Goal: Task Accomplishment & Management: Complete application form

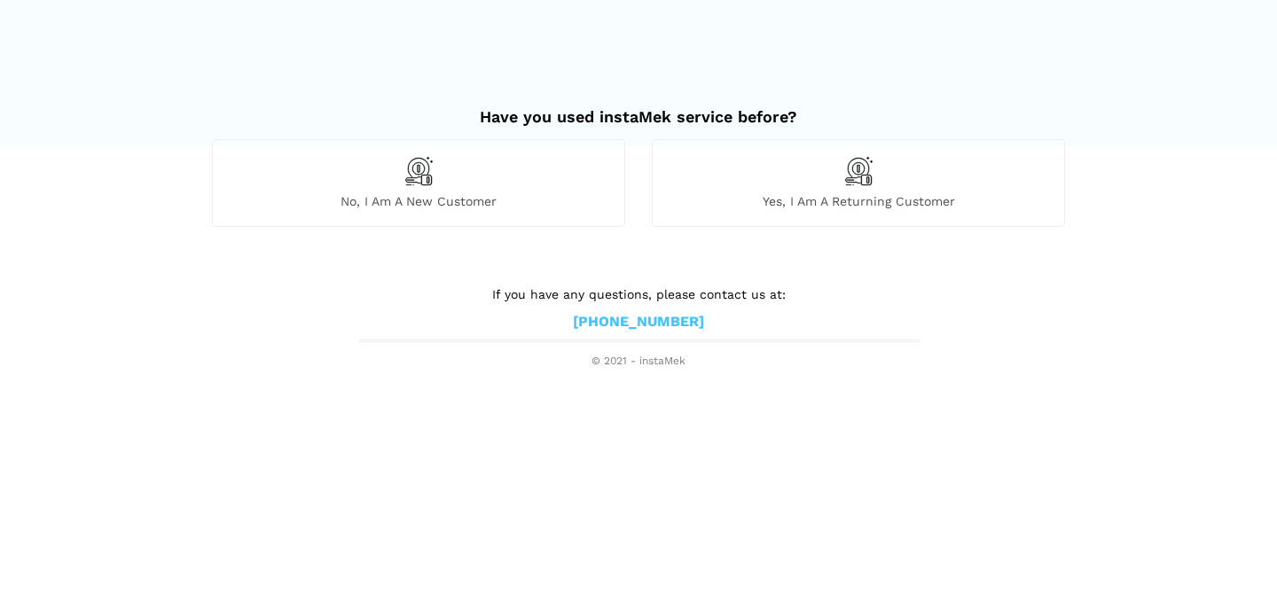
click at [787, 199] on span "Yes, I am a returning customer" at bounding box center [858, 201] width 411 height 16
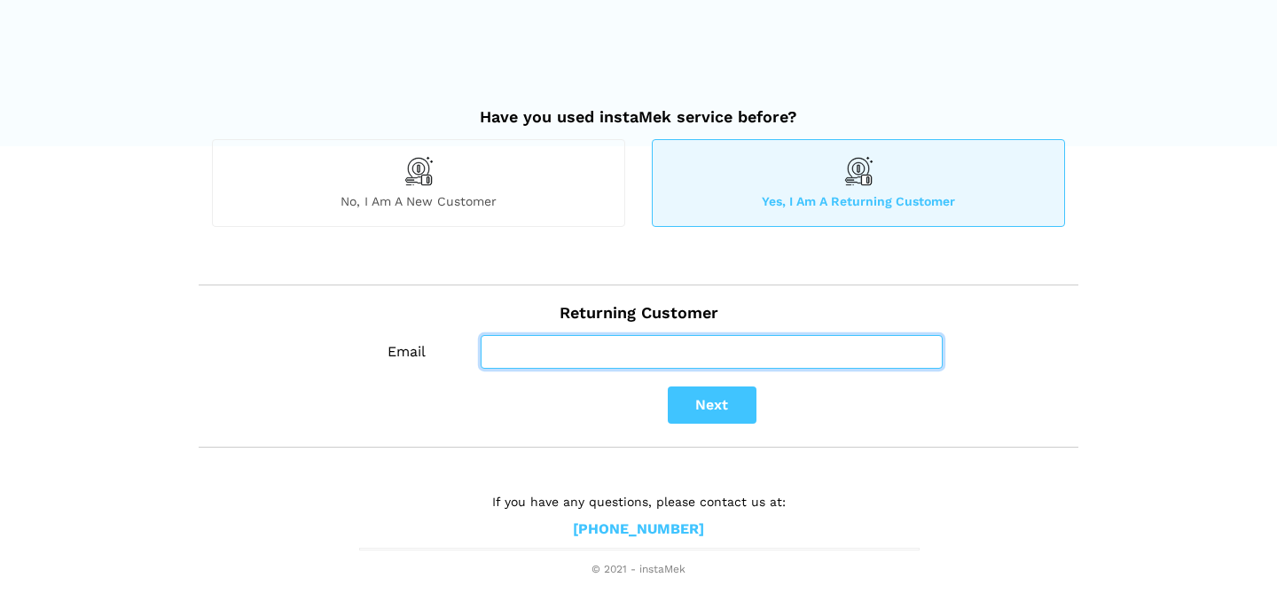
click at [622, 358] on input "Email" at bounding box center [712, 352] width 462 height 34
type input "[EMAIL_ADDRESS][DOMAIN_NAME]"
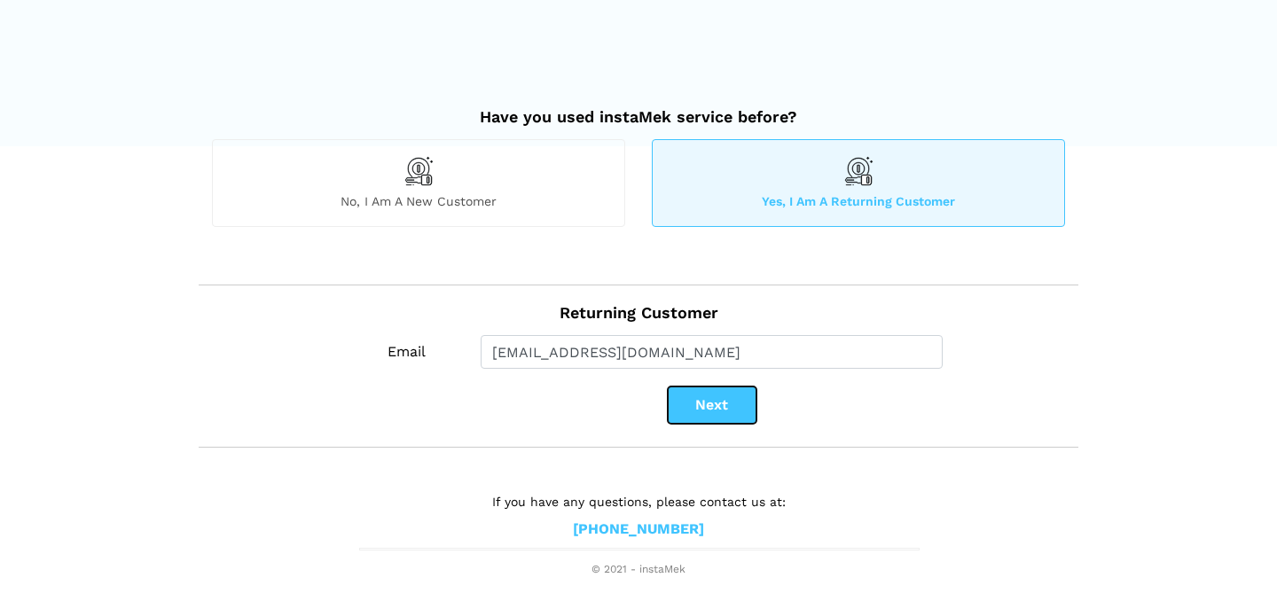
click at [725, 392] on button "Next" at bounding box center [712, 405] width 89 height 37
click at [445, 204] on span "No, I am a new customer" at bounding box center [418, 201] width 411 height 16
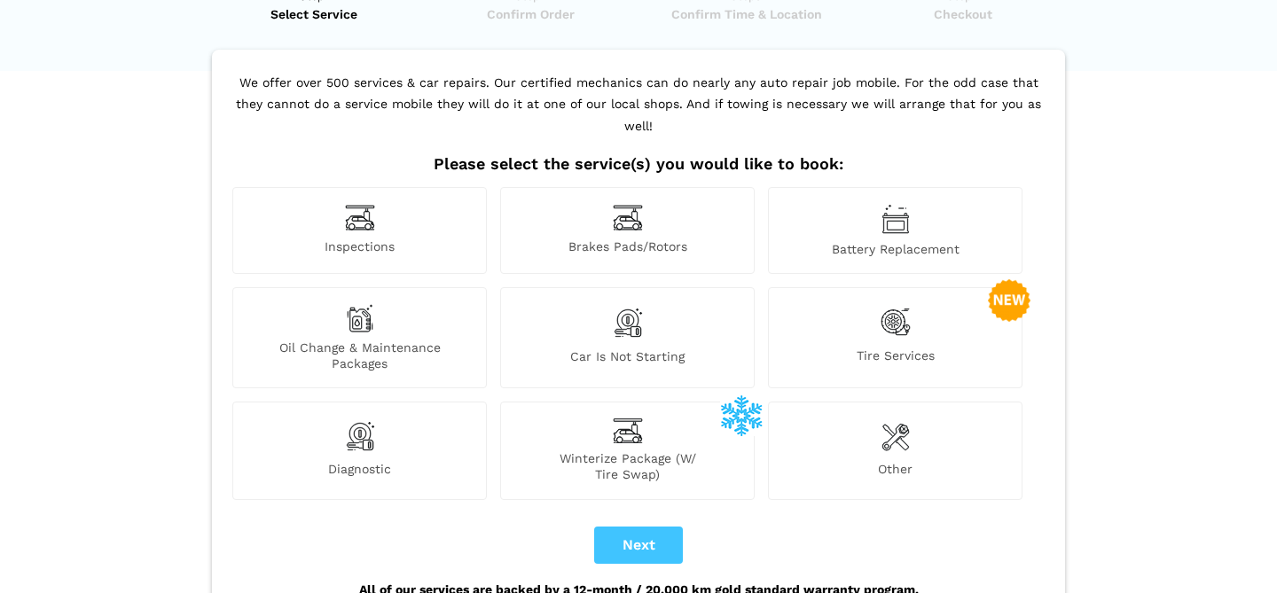
scroll to position [88, 0]
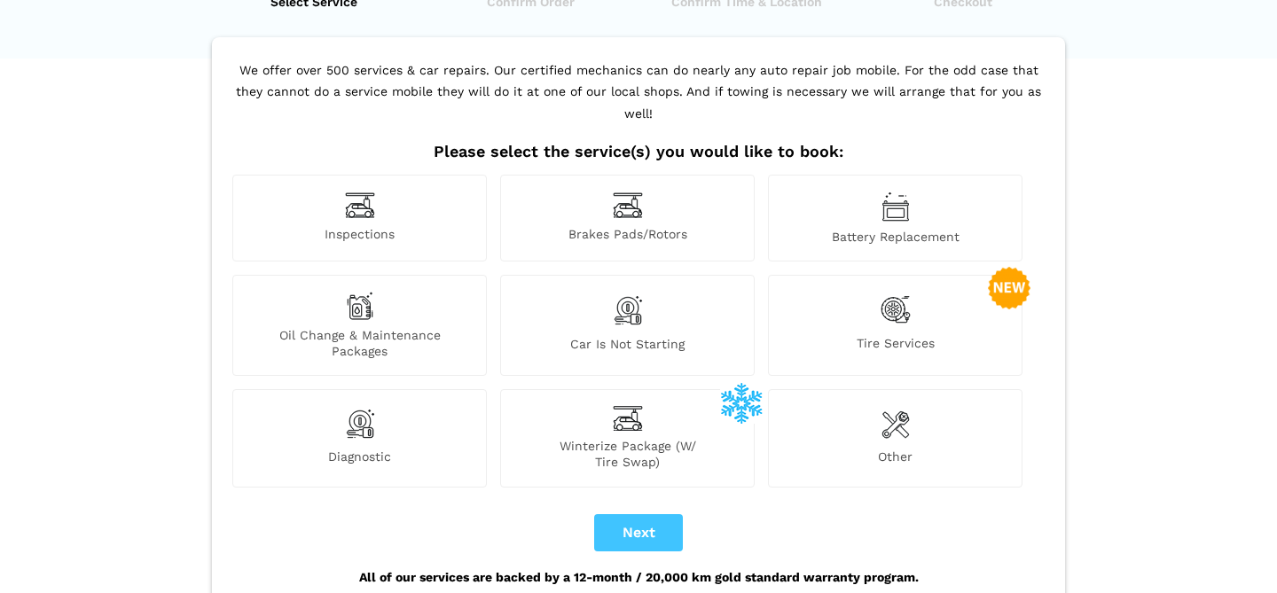
click at [899, 296] on img at bounding box center [895, 310] width 30 height 36
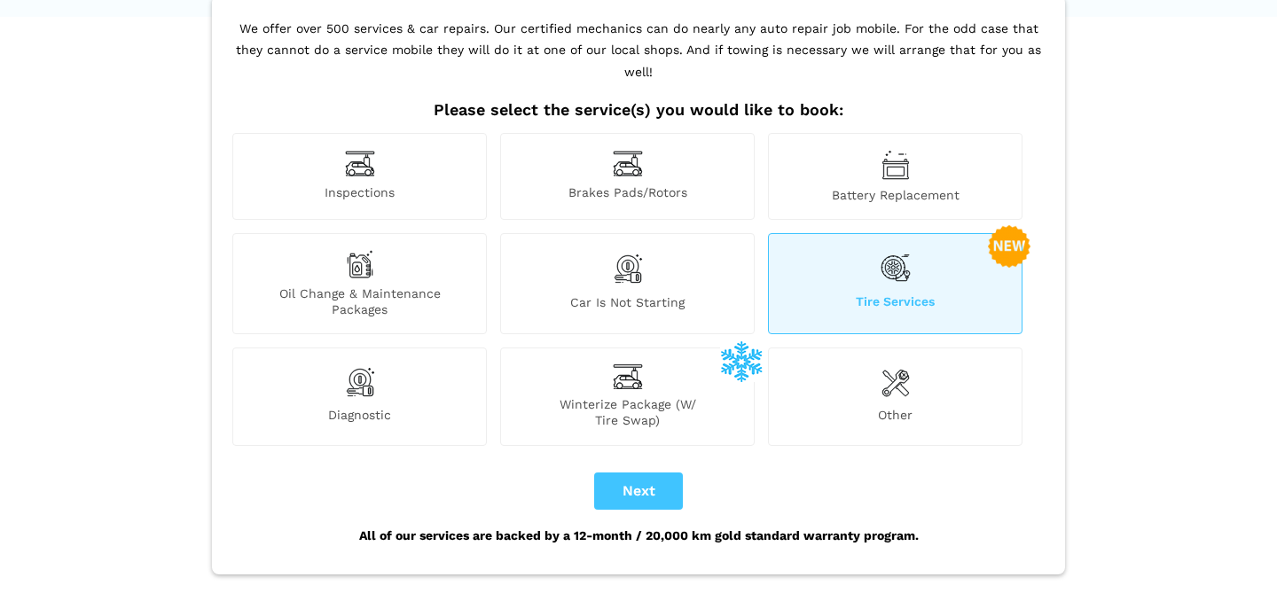
scroll to position [137, 0]
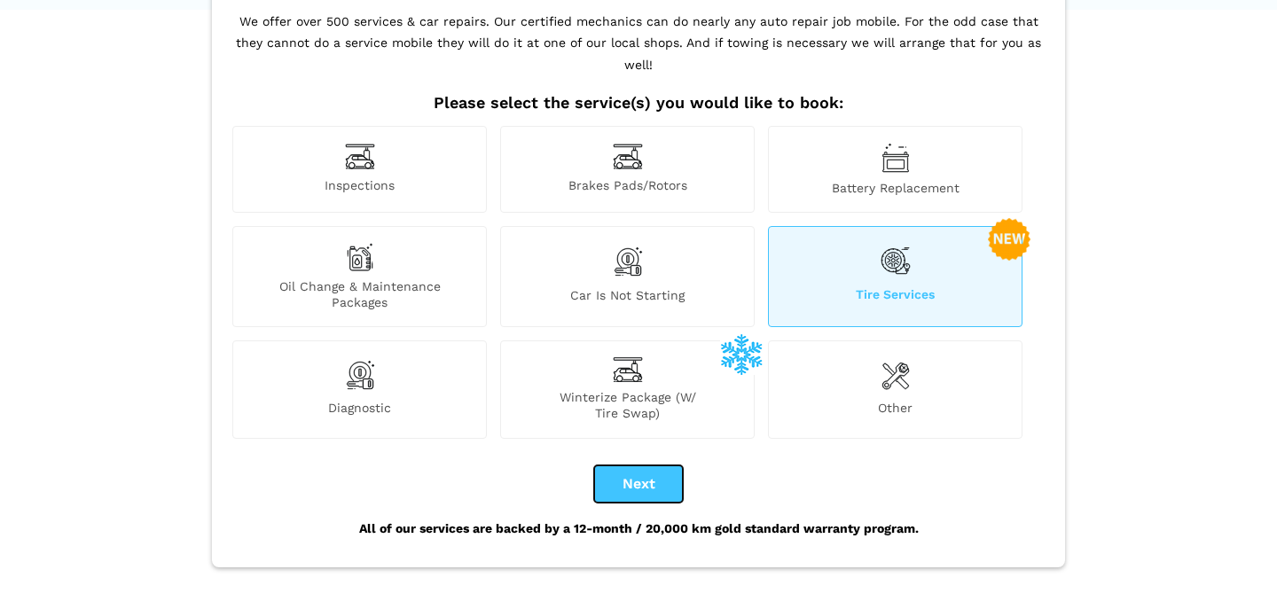
click at [634, 465] on button "Next" at bounding box center [638, 483] width 89 height 37
checkbox input "true"
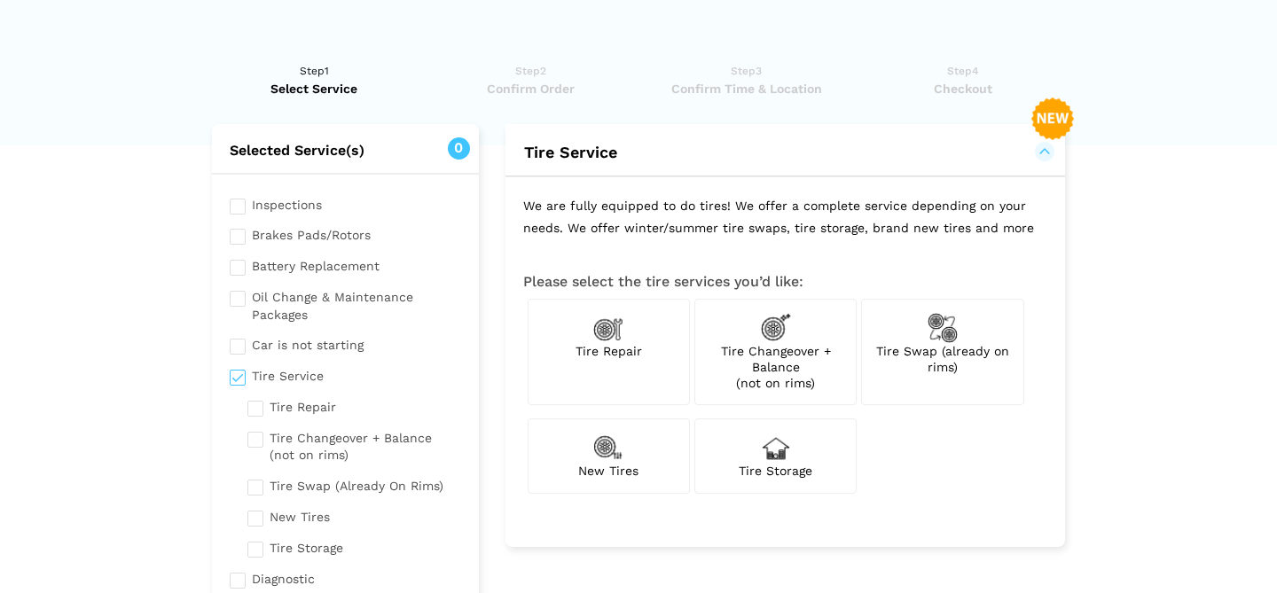
scroll to position [0, 0]
click at [895, 364] on div "Tire Swap (already on rims)" at bounding box center [942, 353] width 162 height 107
checkbox input "true"
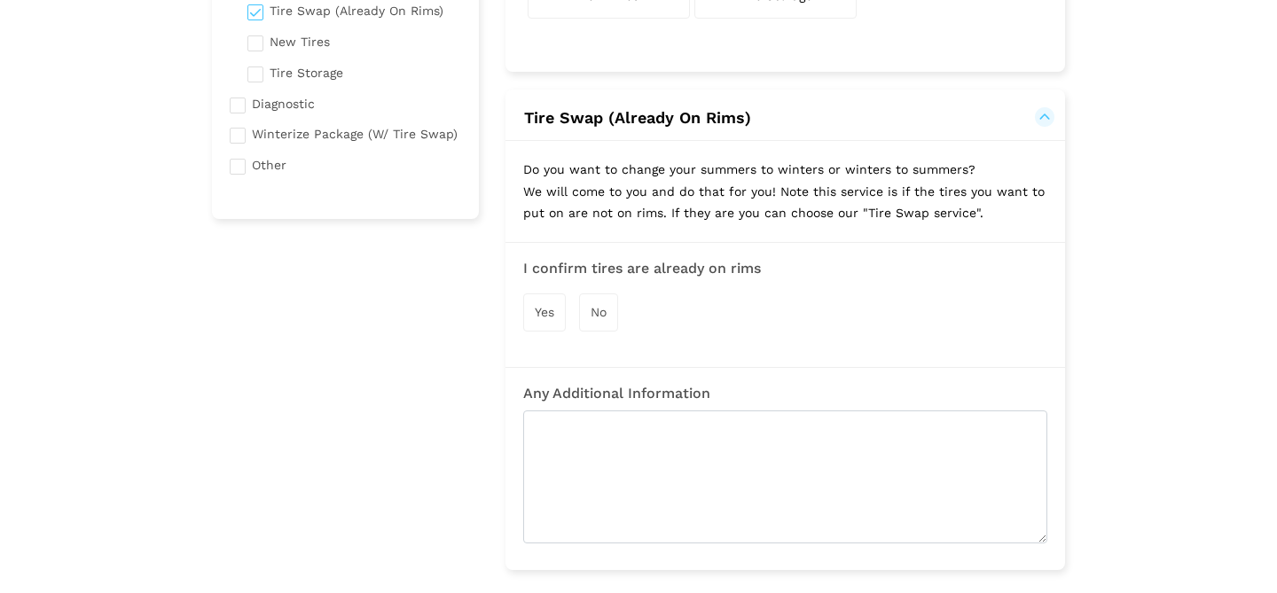
scroll to position [478, 0]
click at [546, 305] on span "Yes" at bounding box center [545, 310] width 20 height 14
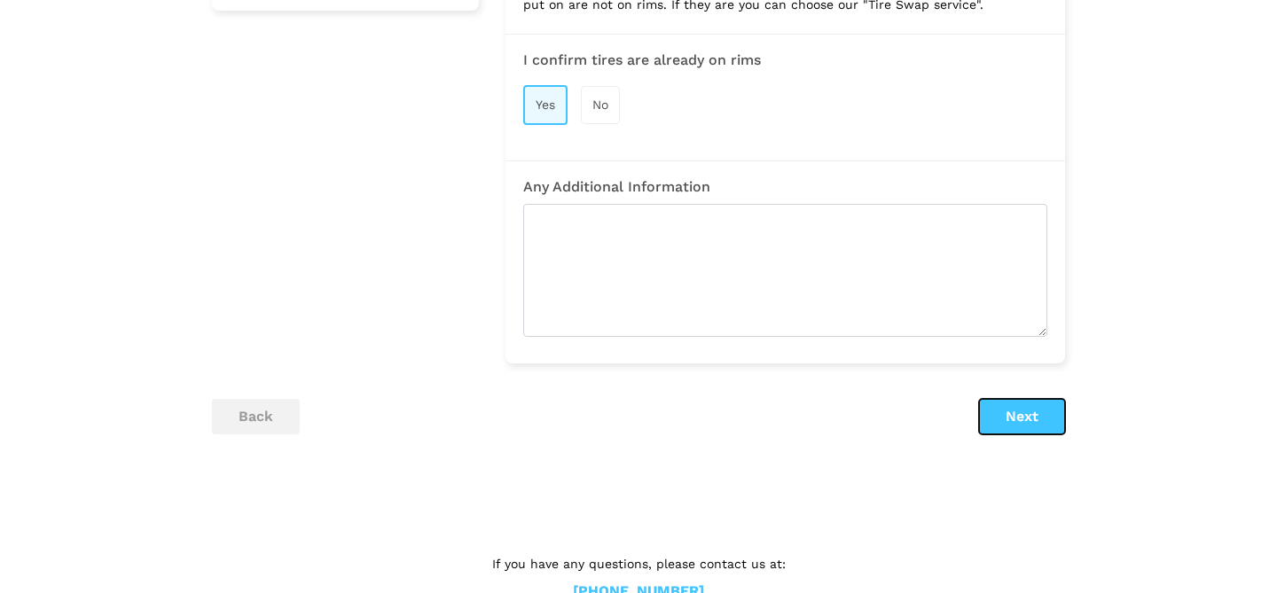
click at [1016, 421] on button "Next" at bounding box center [1022, 416] width 86 height 35
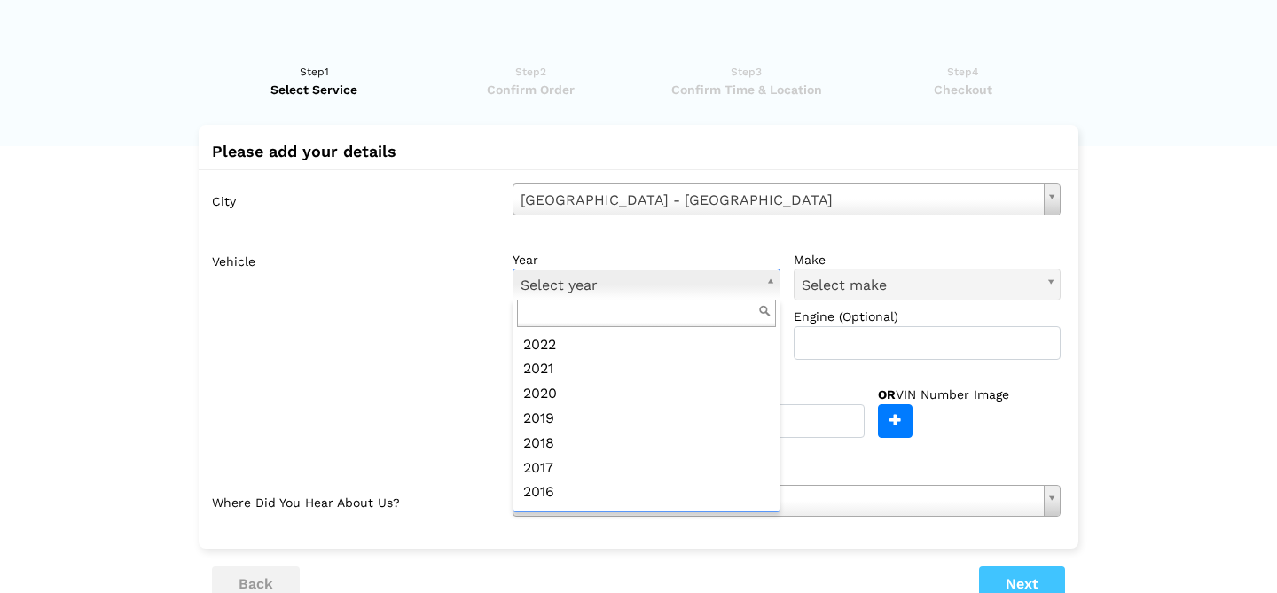
scroll to position [163, 0]
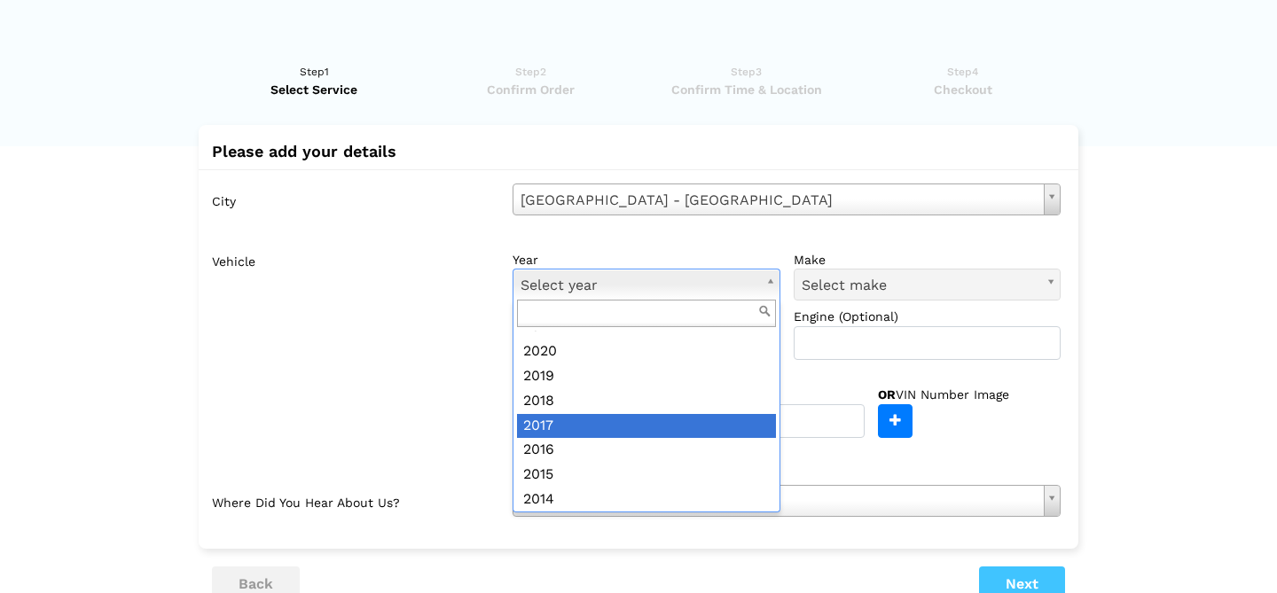
drag, startPoint x: 685, startPoint y: 441, endPoint x: 686, endPoint y: 425, distance: 16.0
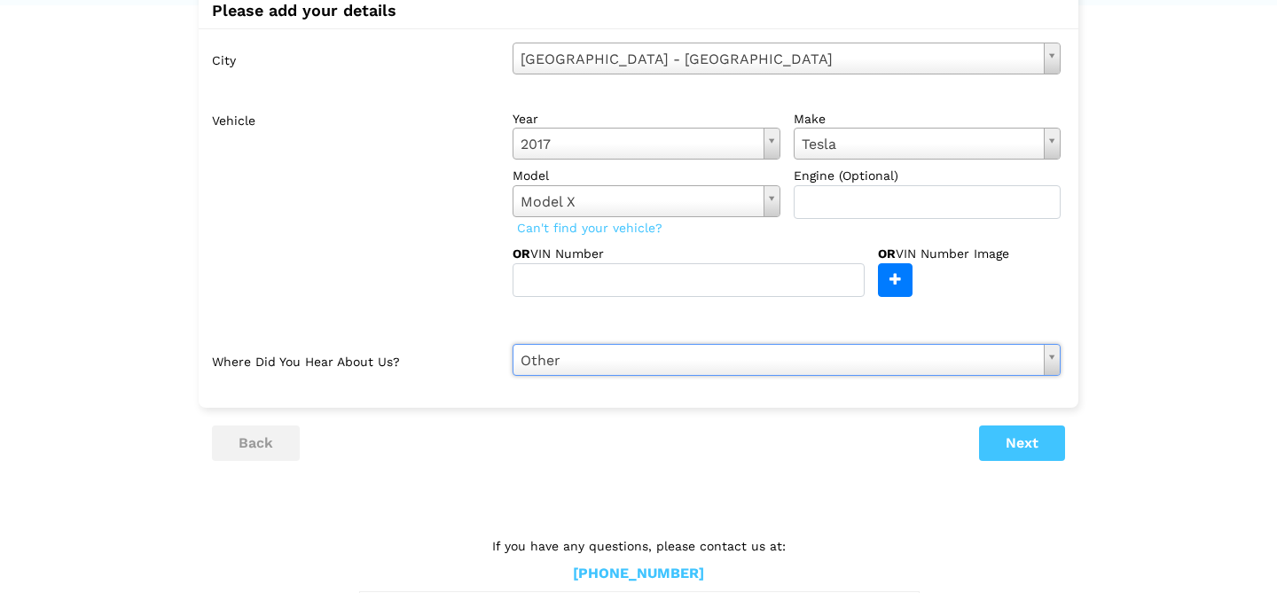
scroll to position [142, 0]
click at [1028, 441] on button "Next" at bounding box center [1022, 442] width 86 height 35
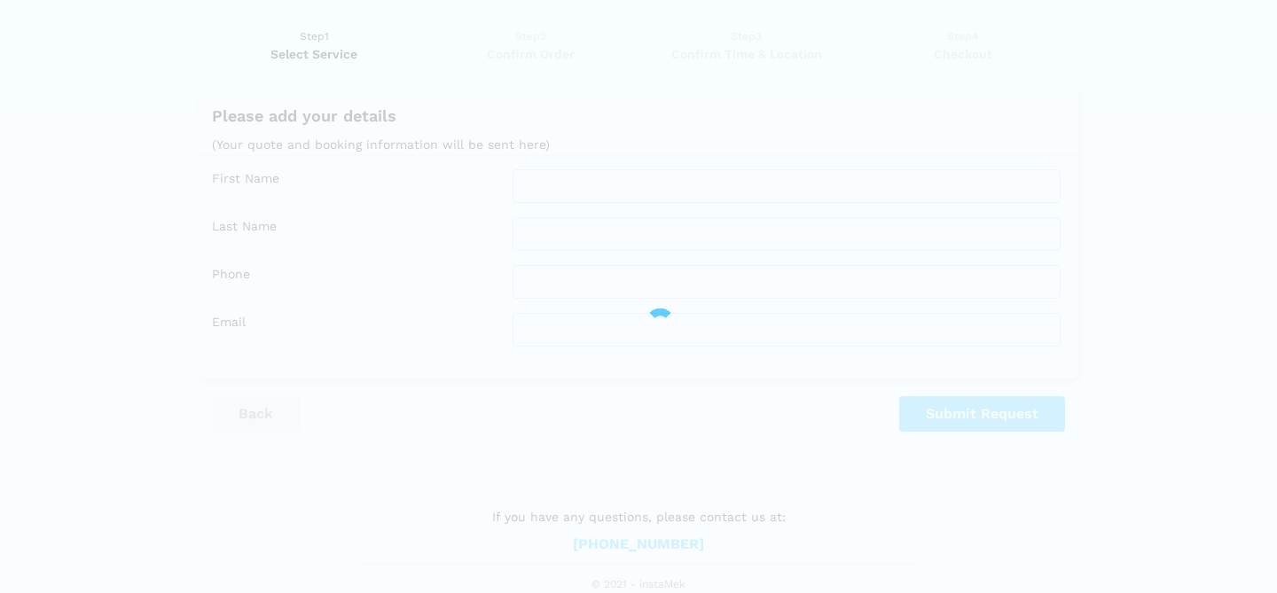
scroll to position [35, 0]
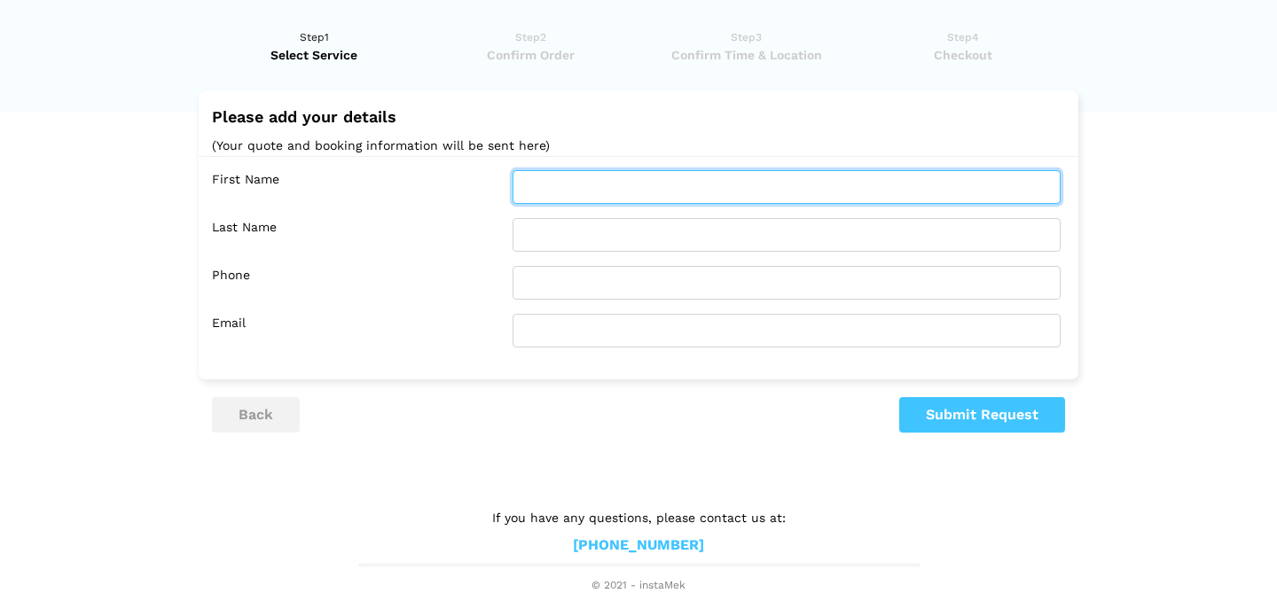
click at [743, 189] on input "text" at bounding box center [786, 187] width 548 height 34
type input "[PERSON_NAME]"
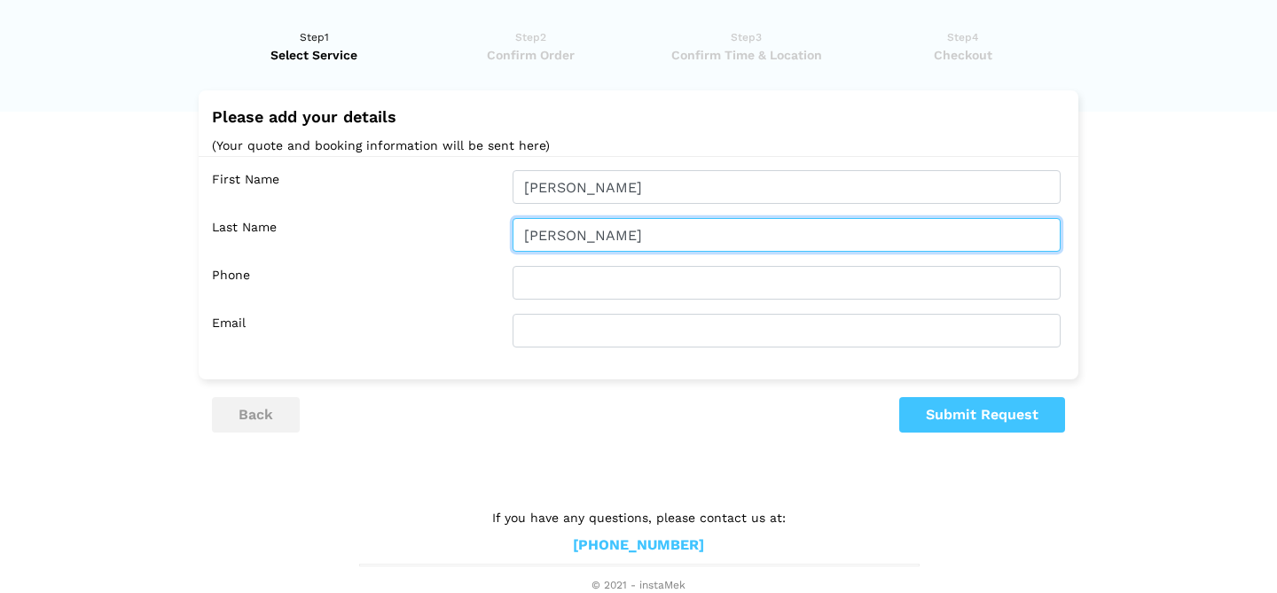
type input "[PERSON_NAME]"
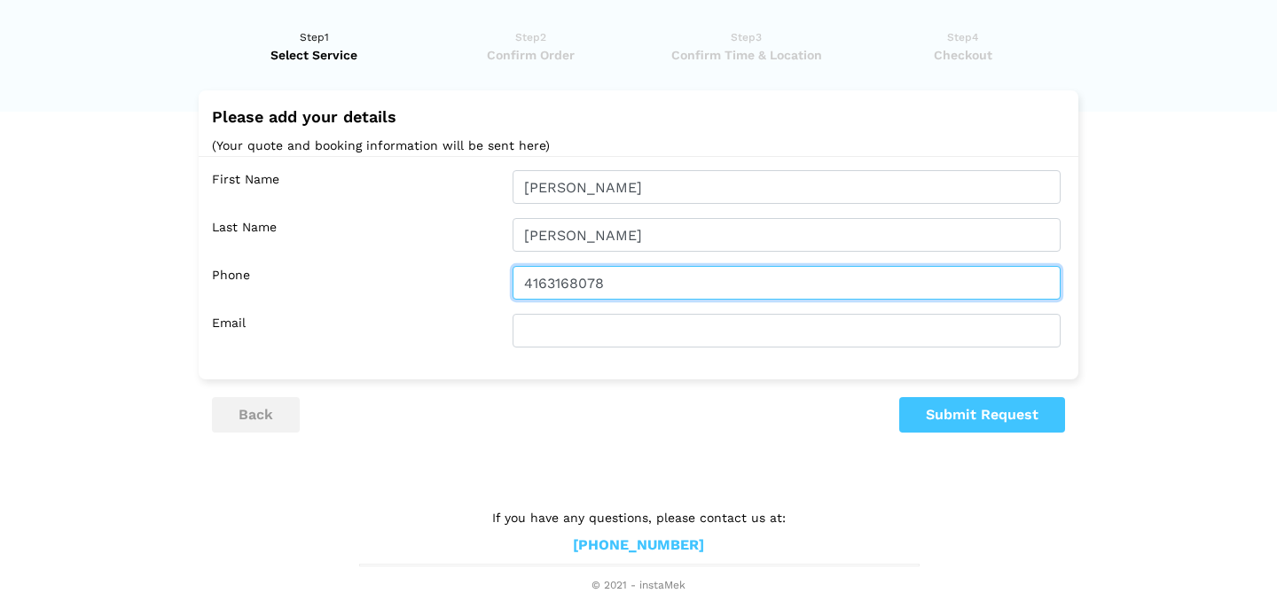
type input "4163168078"
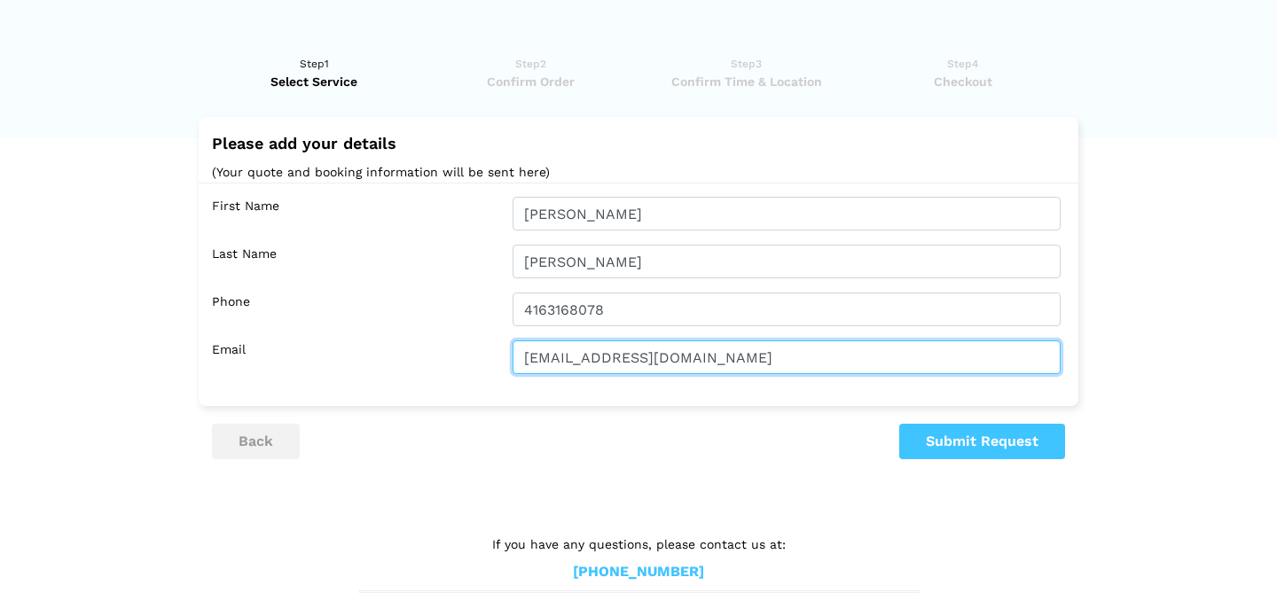
scroll to position [0, 0]
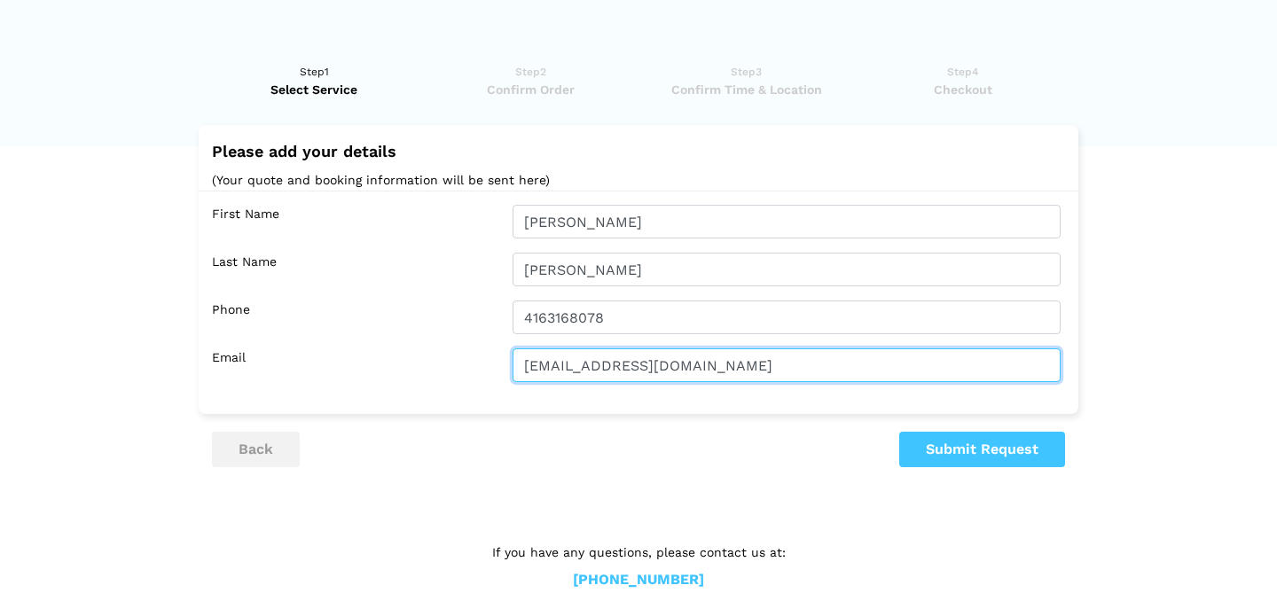
type input "[EMAIL_ADDRESS][DOMAIN_NAME]"
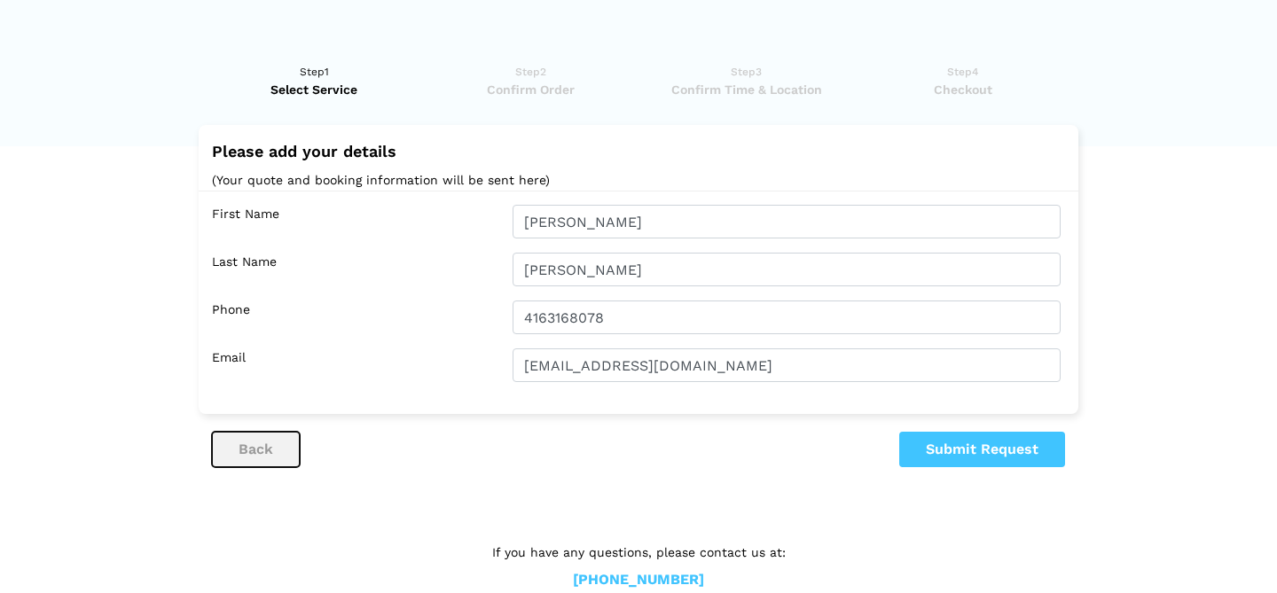
click at [257, 450] on button "back" at bounding box center [256, 449] width 88 height 35
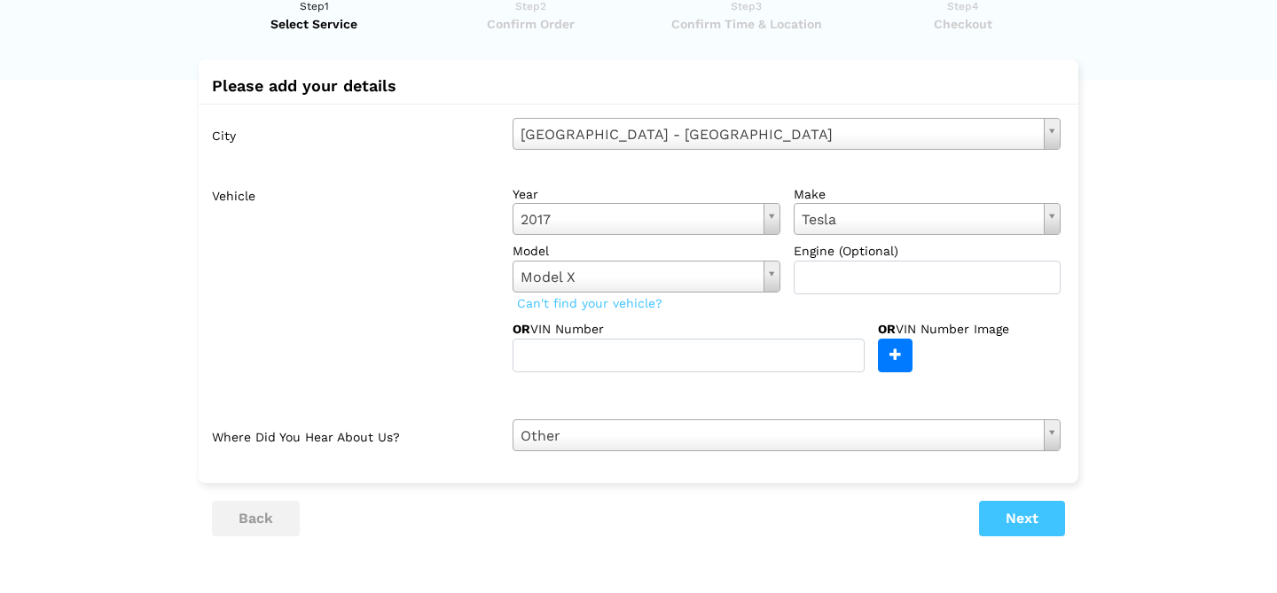
scroll to position [67, 0]
click at [894, 356] on input "file" at bounding box center [444, 354] width 934 height 32
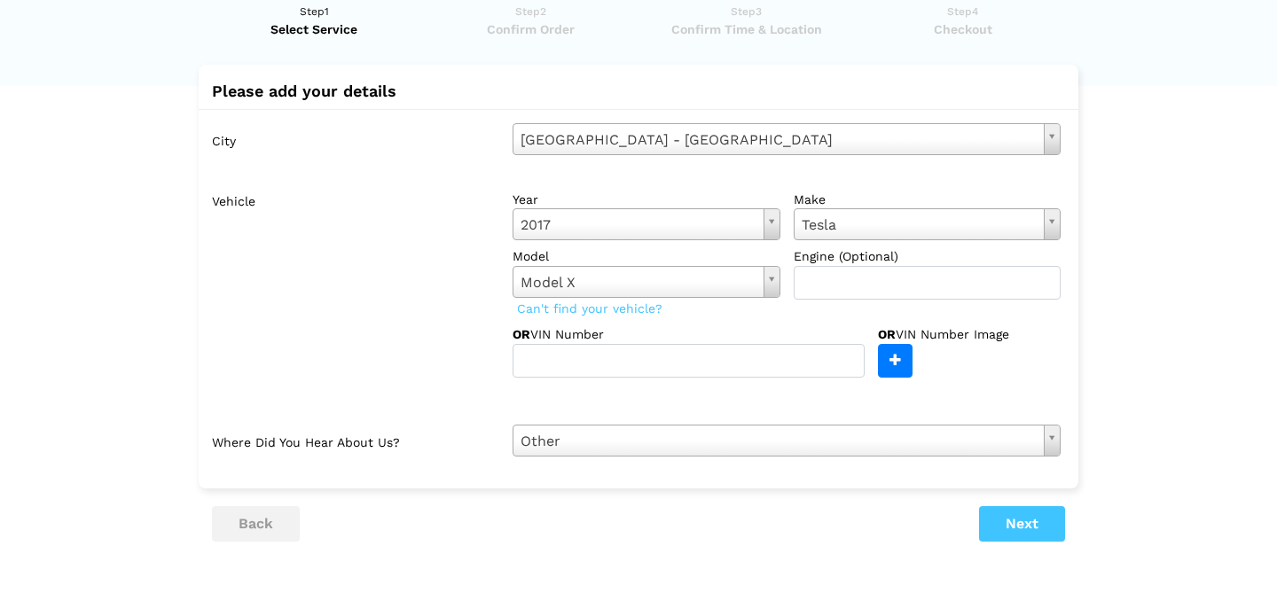
scroll to position [51, 0]
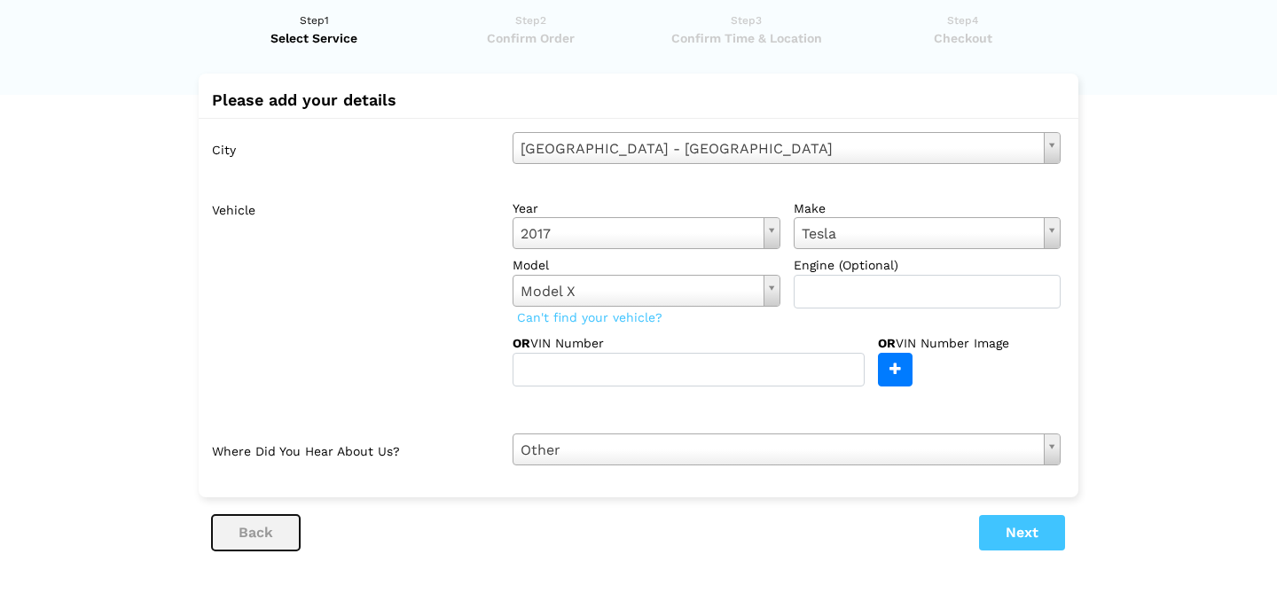
click at [251, 532] on button "back" at bounding box center [256, 532] width 88 height 35
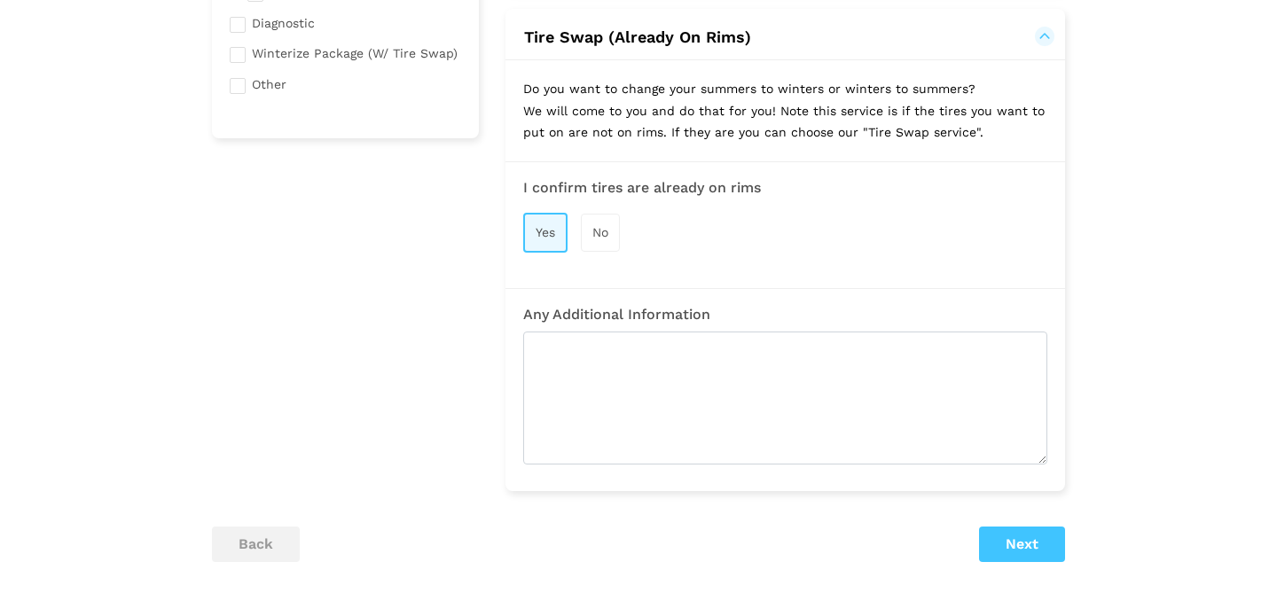
scroll to position [731, 0]
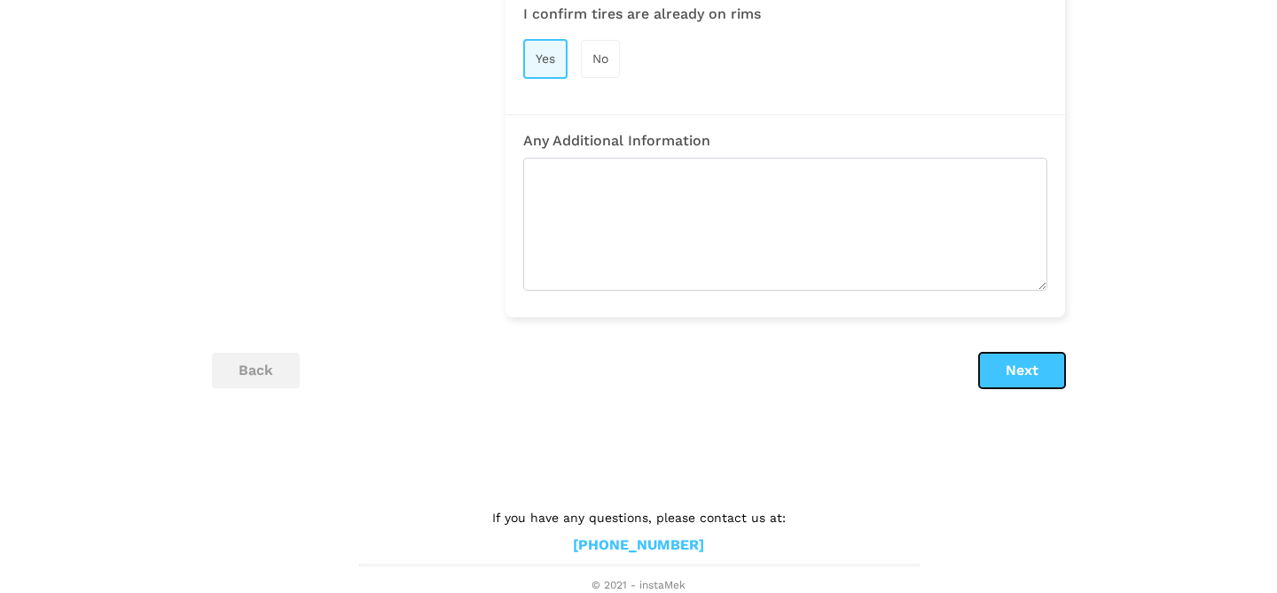
click at [1015, 371] on button "Next" at bounding box center [1022, 370] width 86 height 35
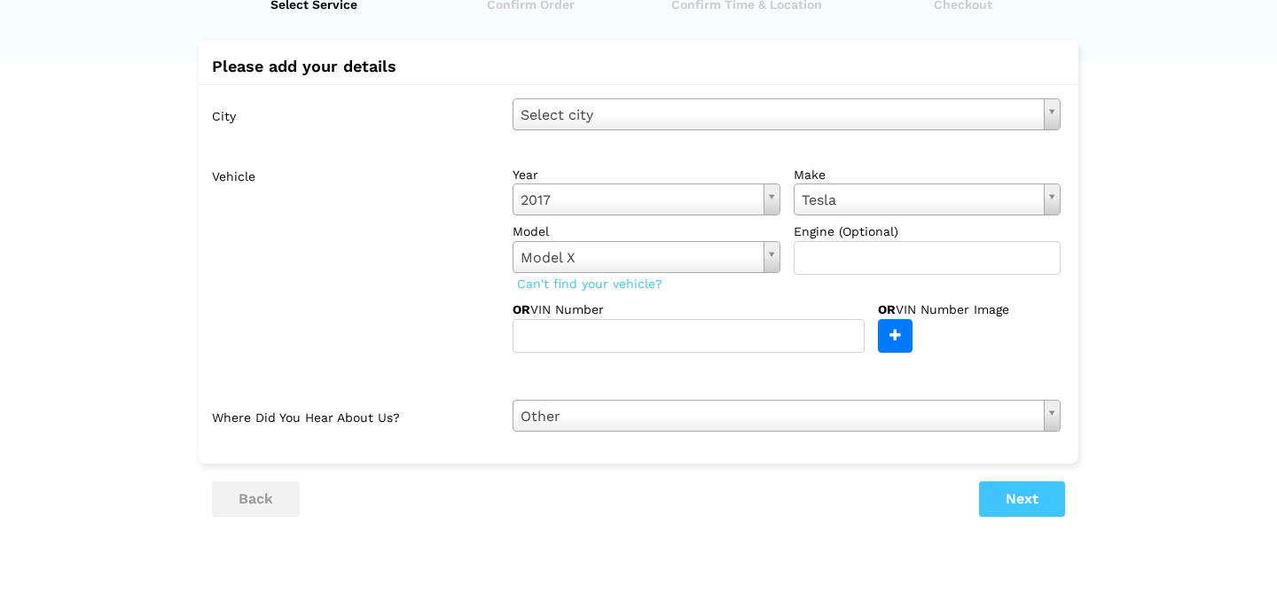
scroll to position [90, 0]
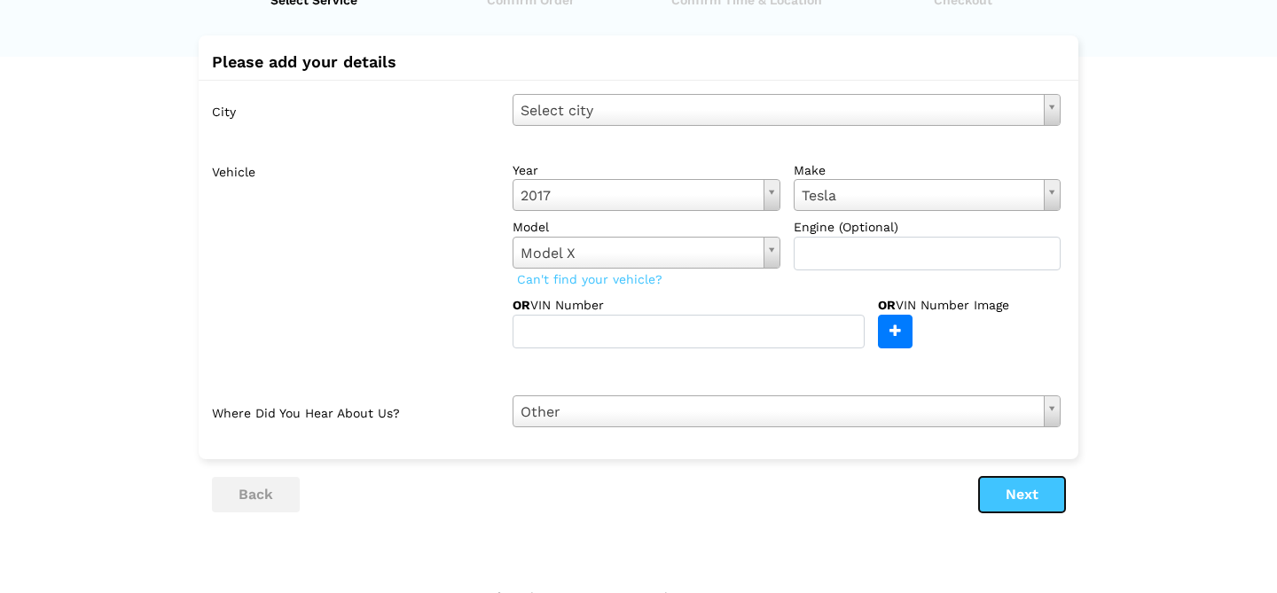
click at [1023, 501] on button "Next" at bounding box center [1022, 494] width 86 height 35
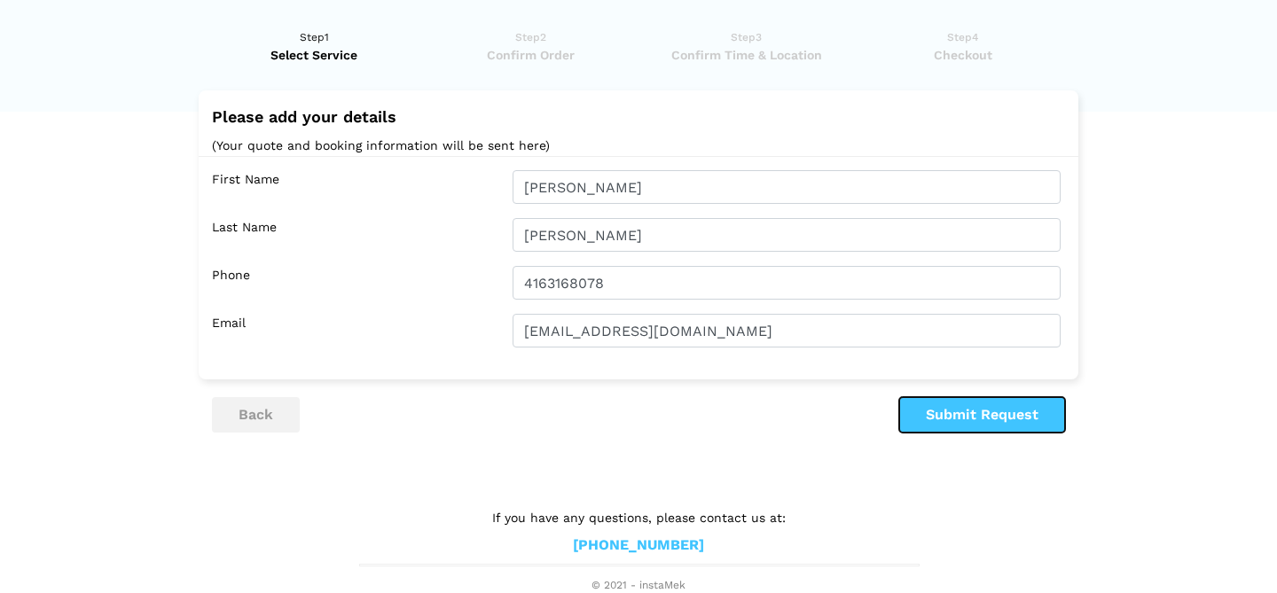
click at [1012, 420] on button "Submit Request" at bounding box center [982, 414] width 166 height 35
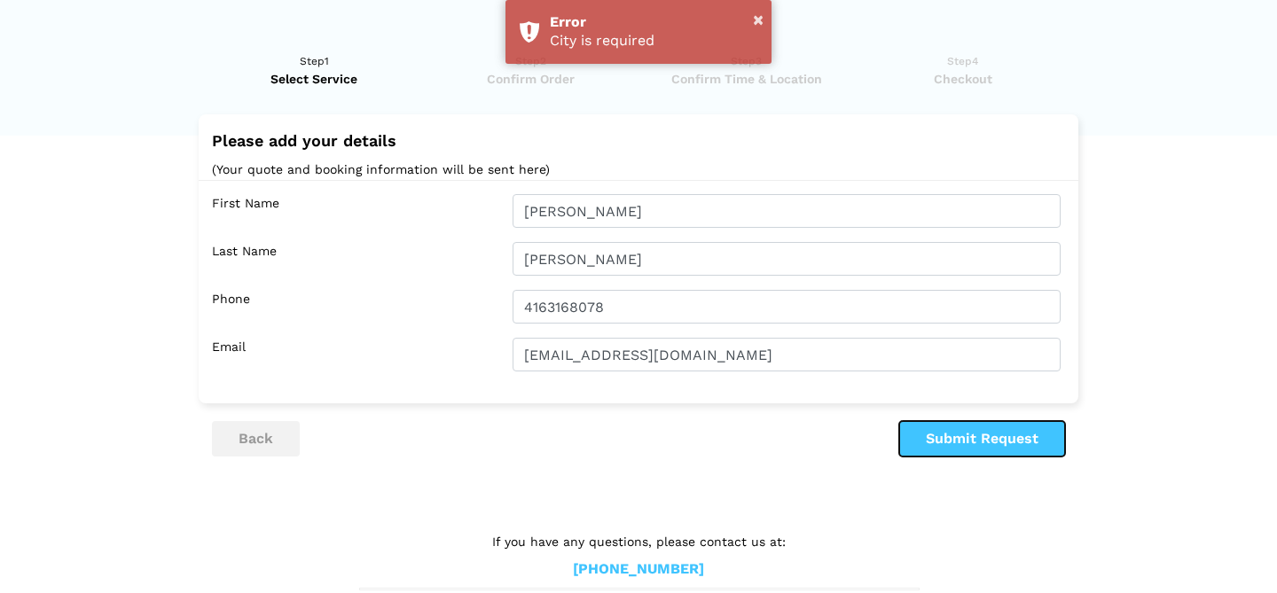
scroll to position [0, 0]
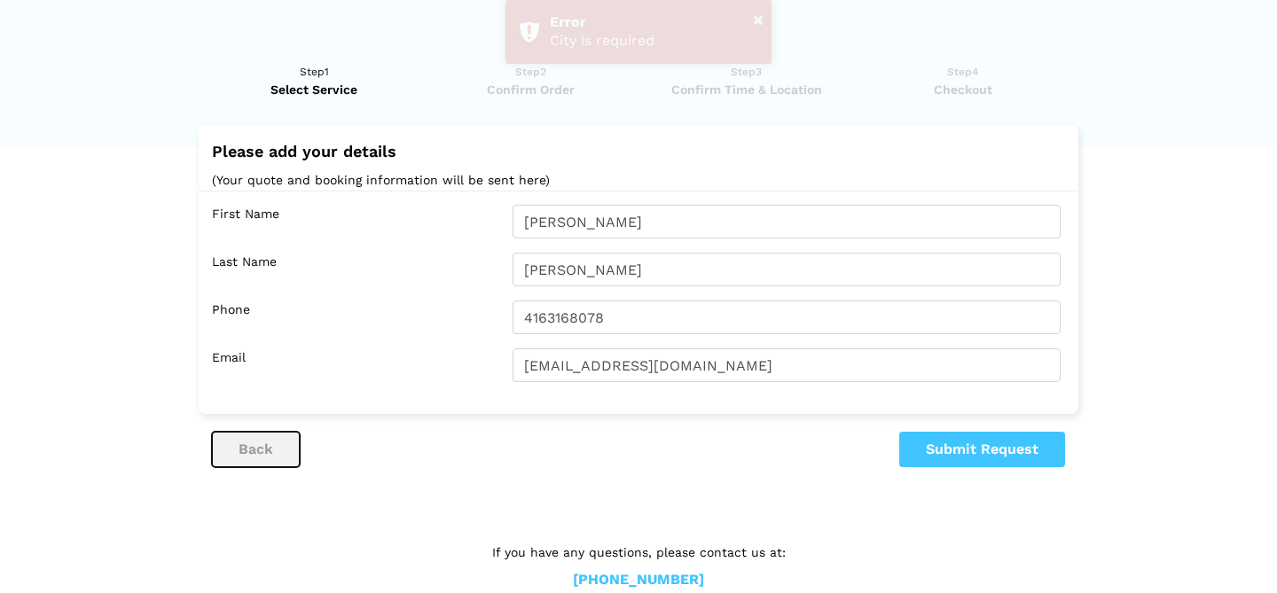
click at [262, 459] on button "back" at bounding box center [256, 449] width 88 height 35
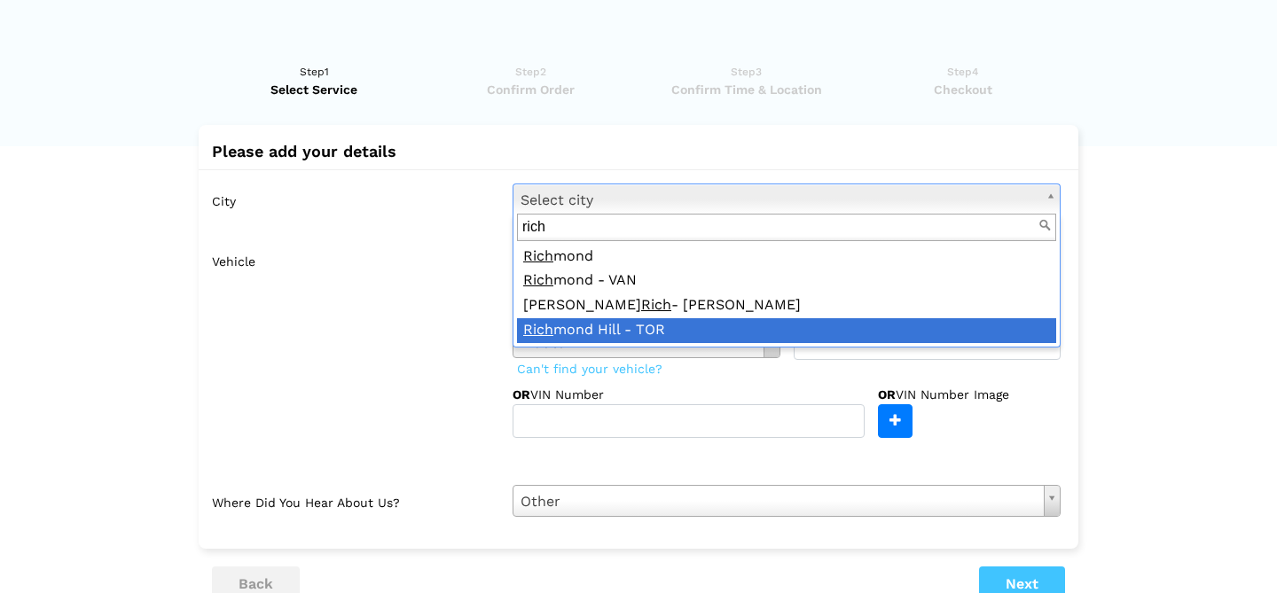
type input "rich"
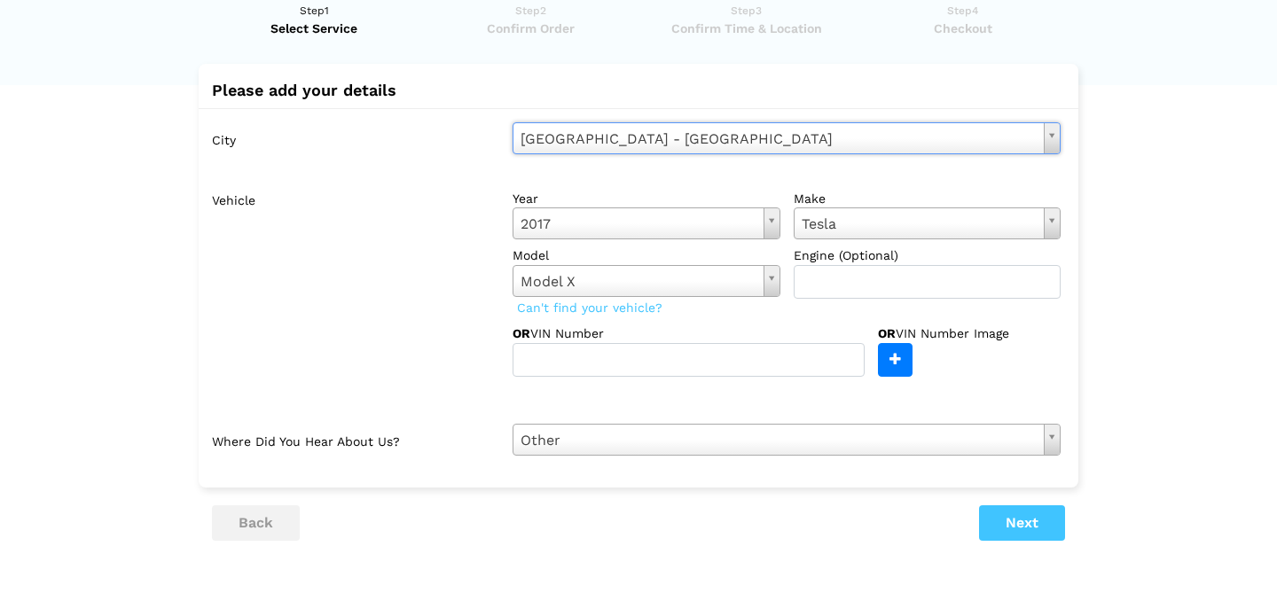
scroll to position [87, 0]
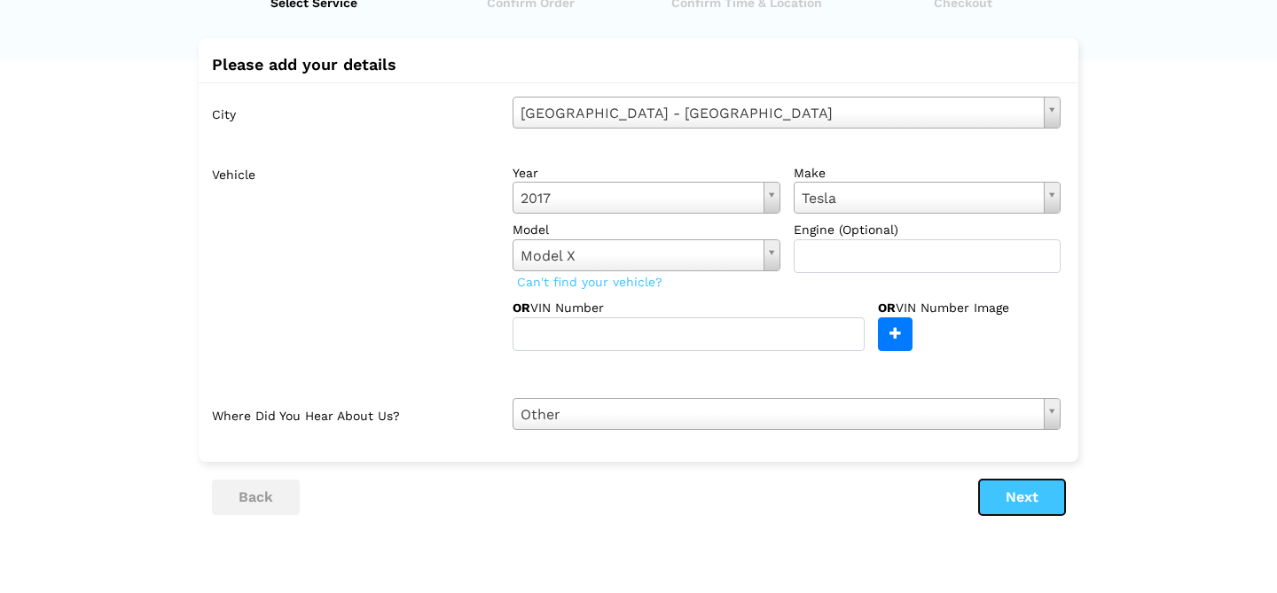
click at [1025, 497] on button "Next" at bounding box center [1022, 497] width 86 height 35
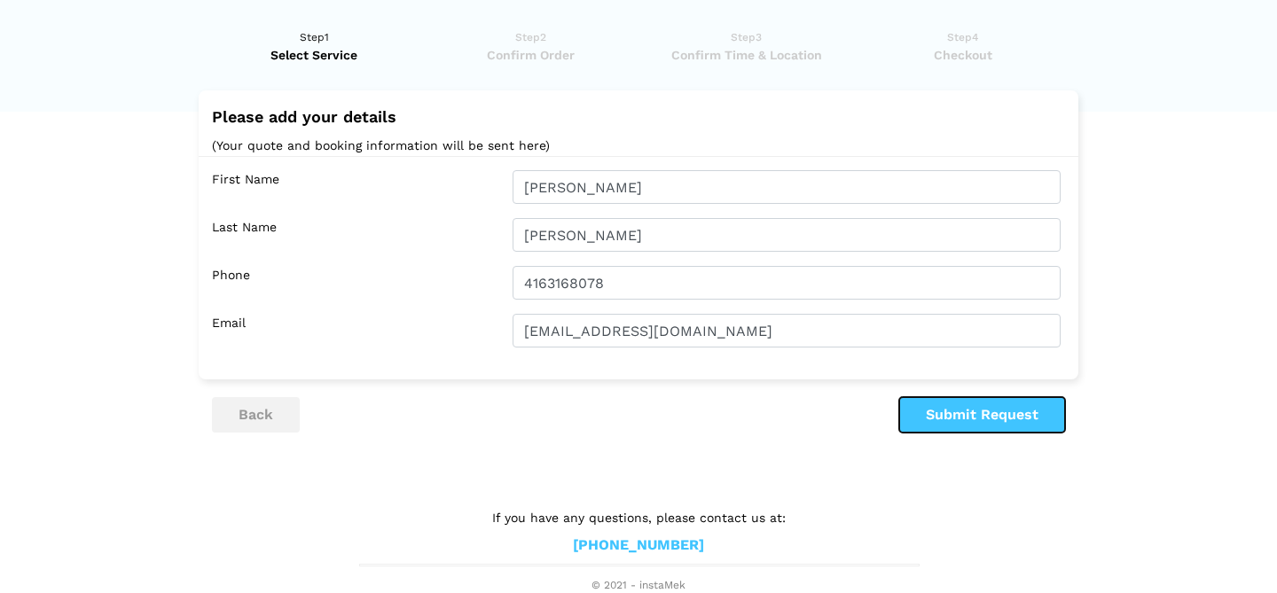
click at [995, 424] on button "Submit Request" at bounding box center [982, 414] width 166 height 35
